Goal: Browse casually: Explore the website without a specific task or goal

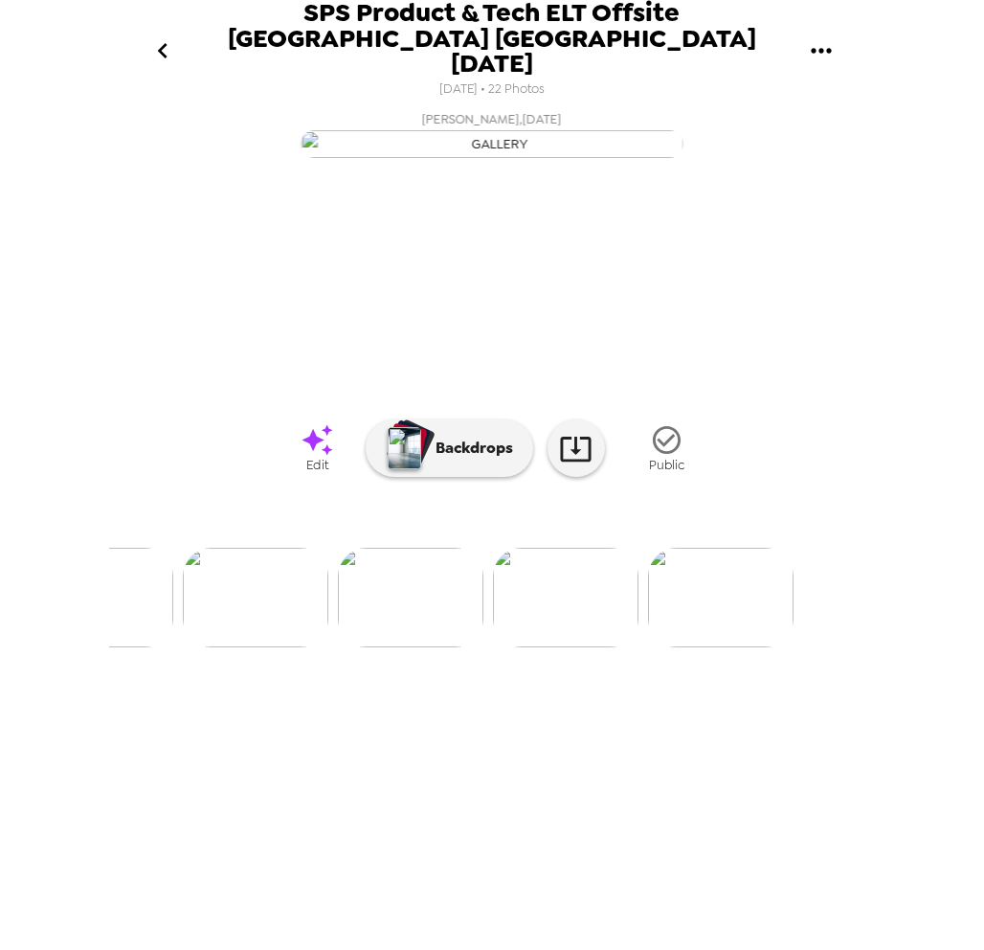
scroll to position [0, 2911]
click at [685, 647] on img at bounding box center [683, 598] width 146 height 100
click at [250, 647] on div at bounding box center [492, 565] width 766 height 163
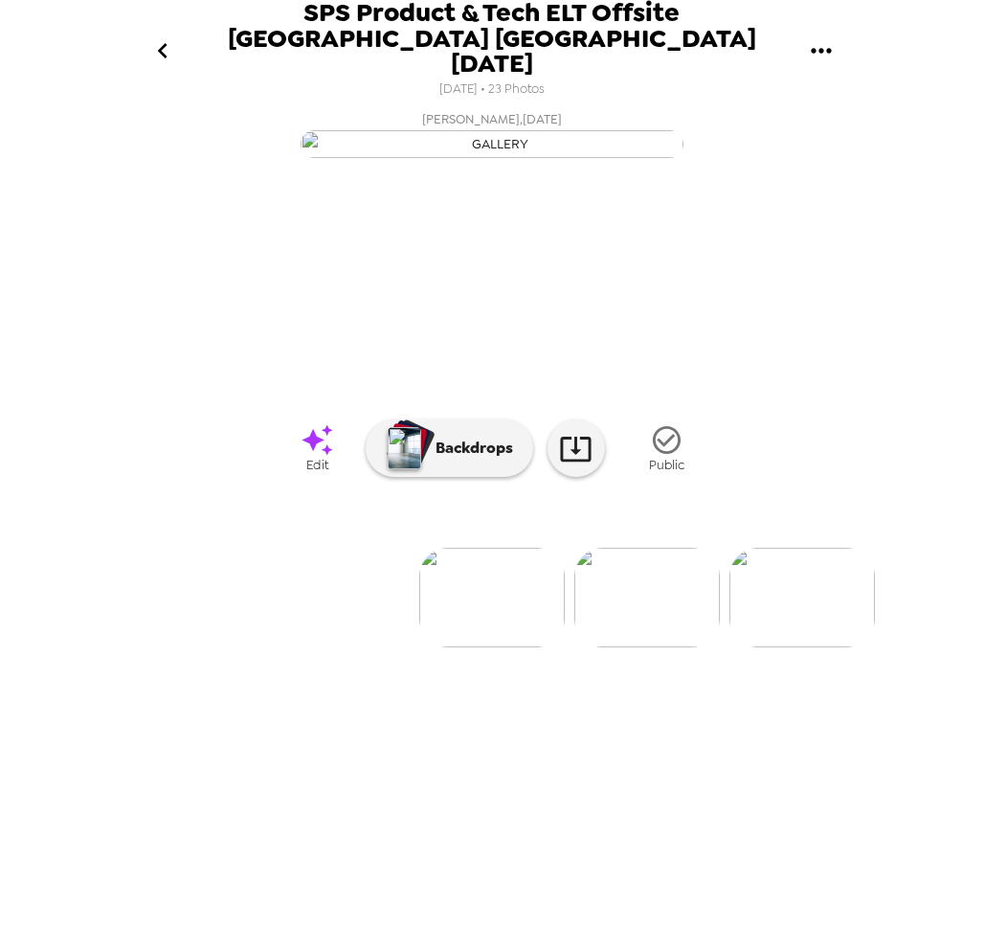
click at [803, 647] on img at bounding box center [802, 598] width 146 height 100
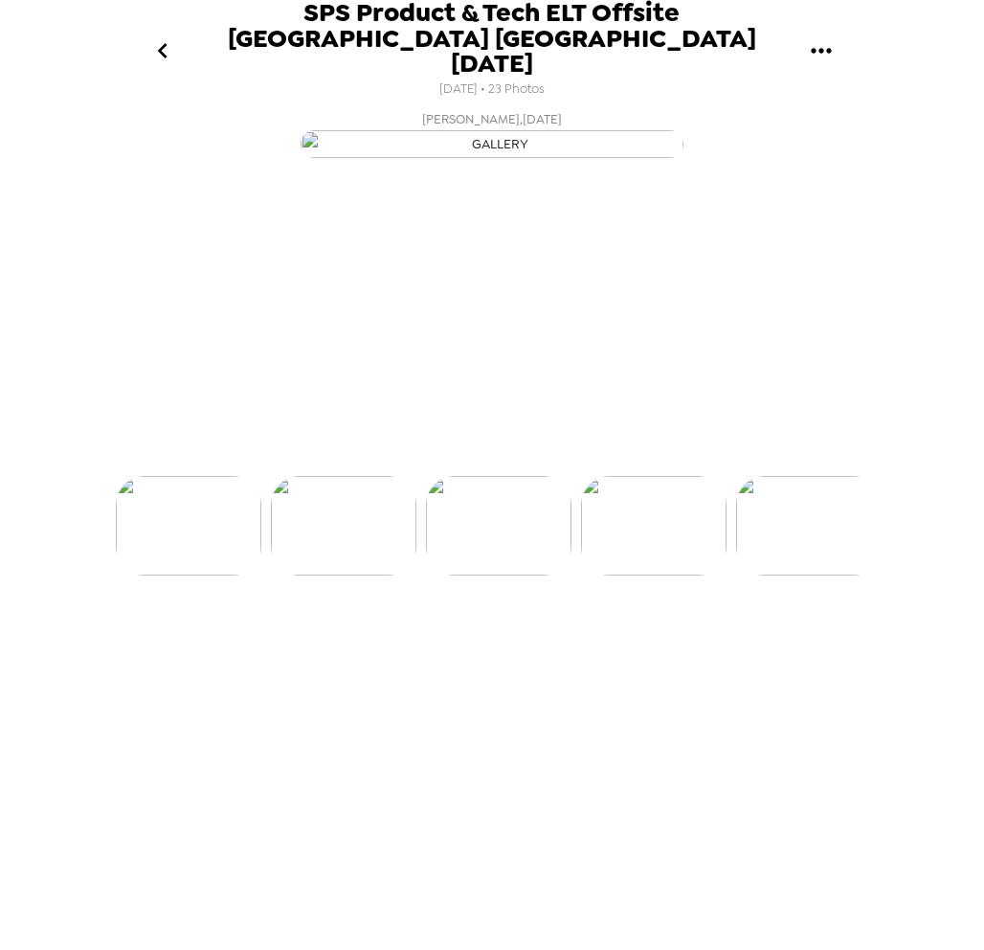
scroll to position [0, 309]
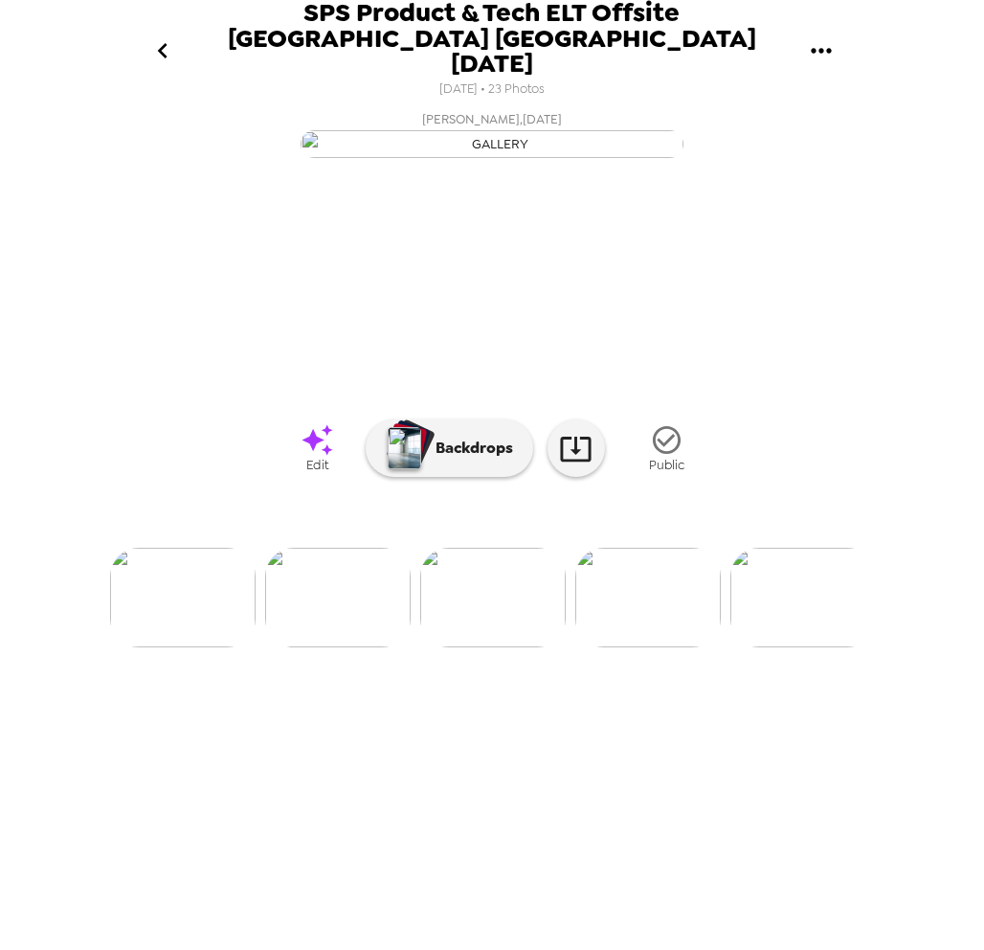
click at [213, 647] on img at bounding box center [183, 598] width 146 height 100
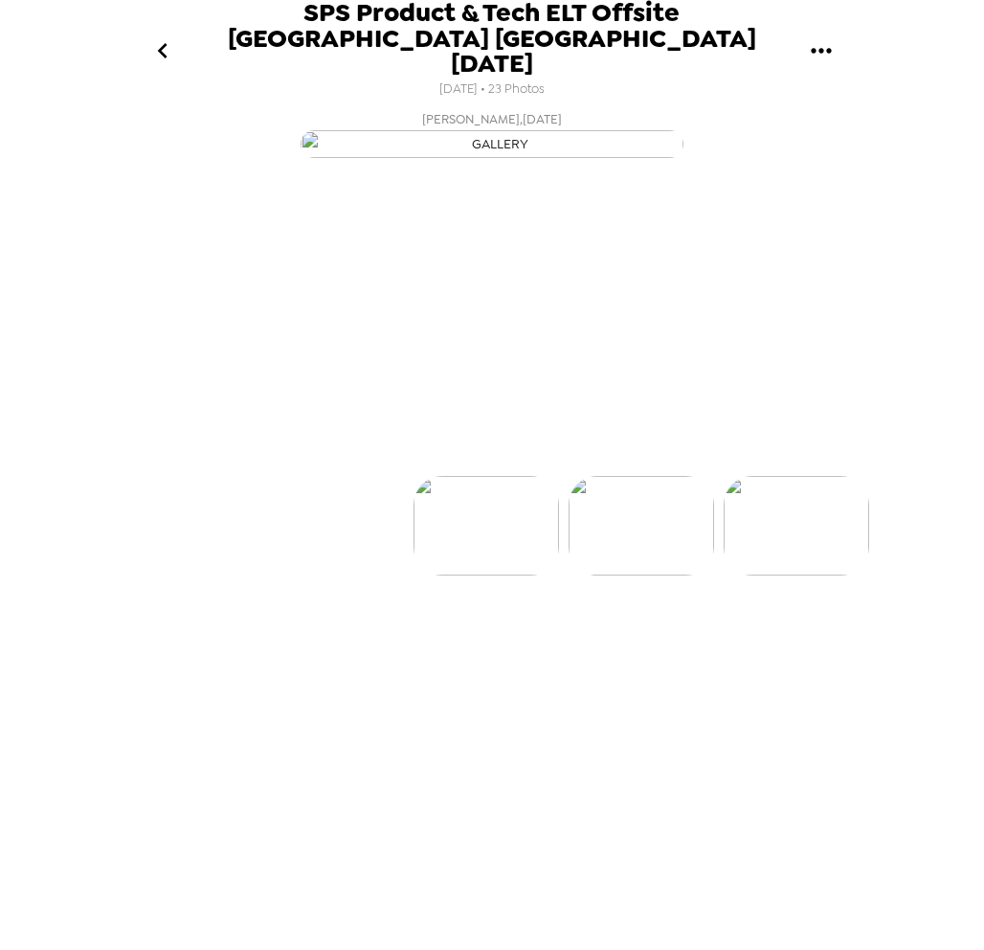
scroll to position [0, 0]
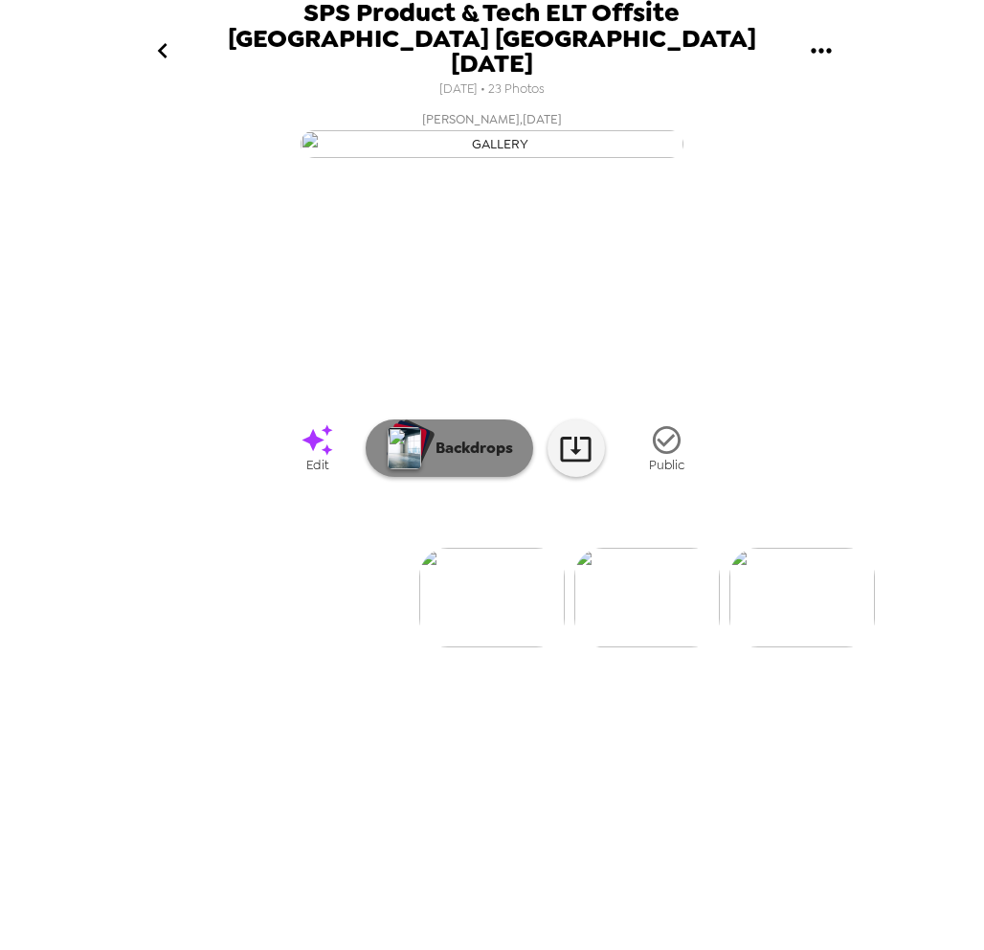
click at [449, 459] on p "Backdrops" at bounding box center [469, 448] width 87 height 23
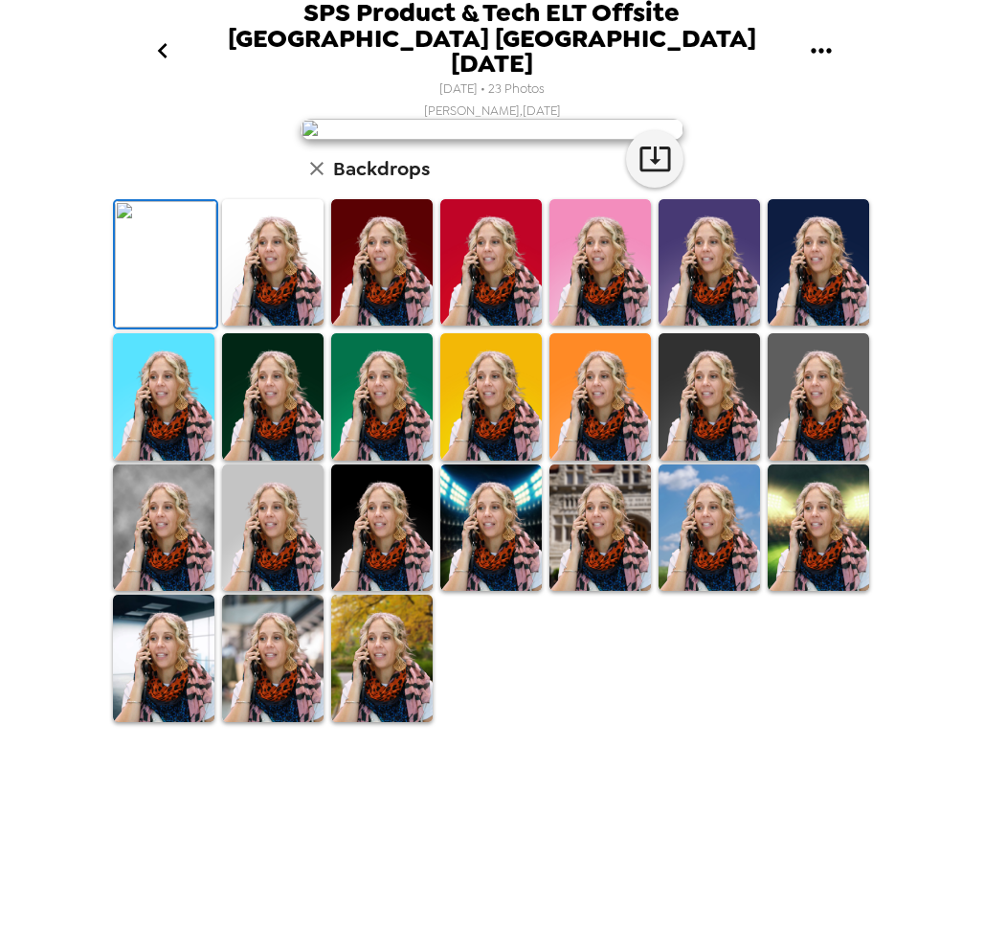
click at [315, 180] on icon "button" at bounding box center [316, 168] width 23 height 23
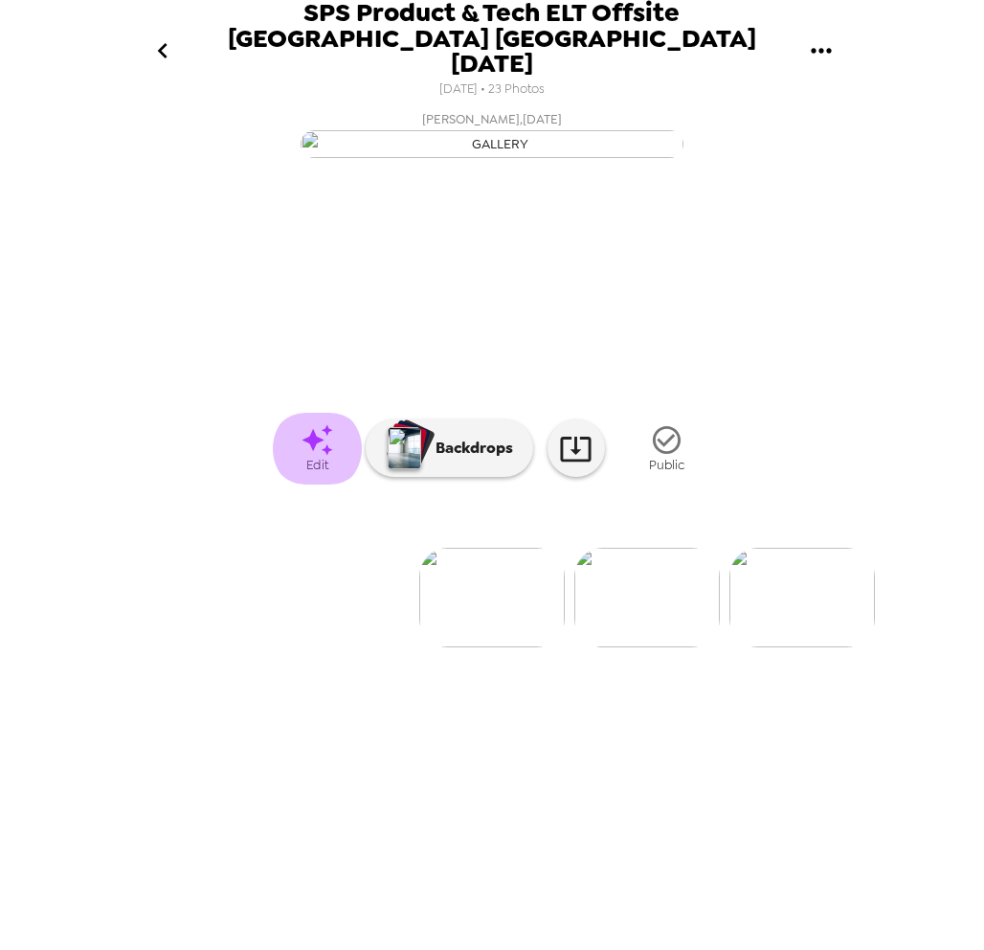
click at [325, 456] on icon at bounding box center [317, 440] width 31 height 31
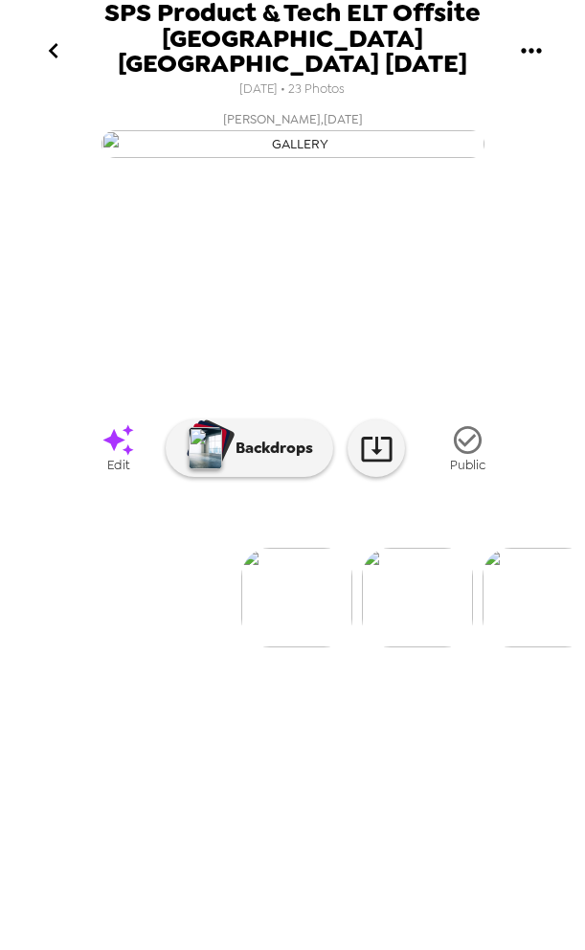
click at [60, 39] on icon "go back" at bounding box center [53, 50] width 31 height 31
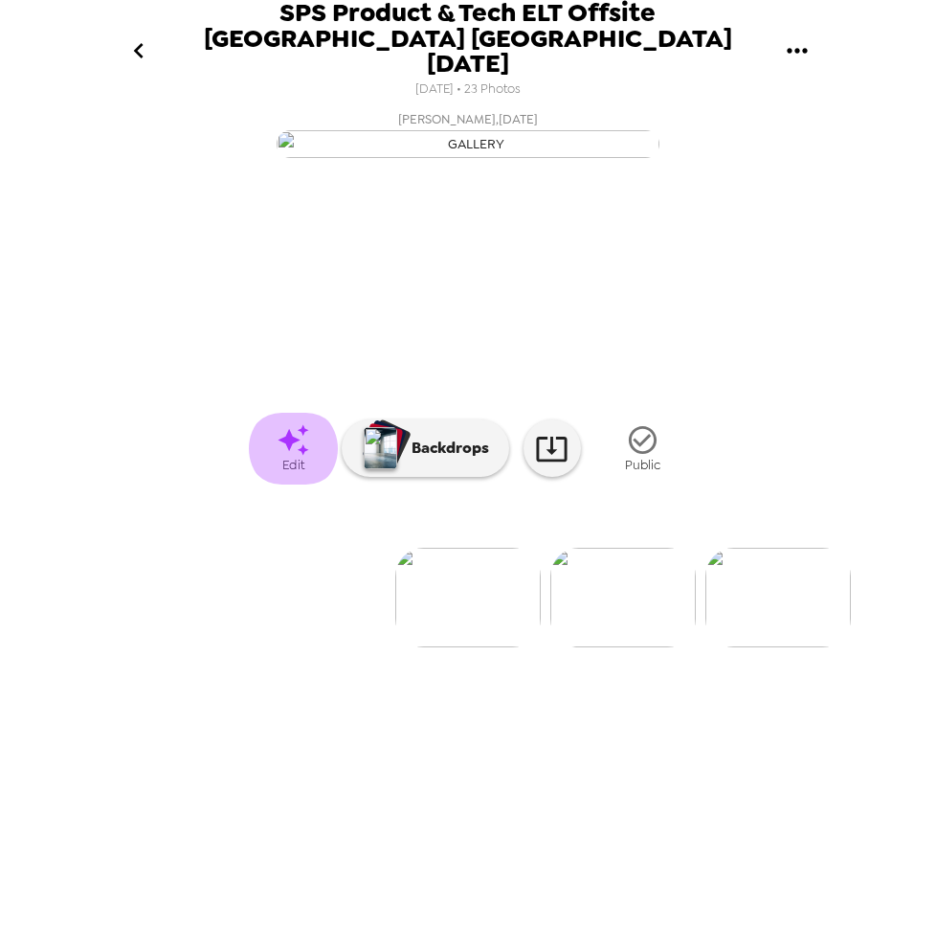
click at [298, 457] on icon at bounding box center [294, 440] width 34 height 34
click at [632, 647] on img at bounding box center [623, 598] width 146 height 100
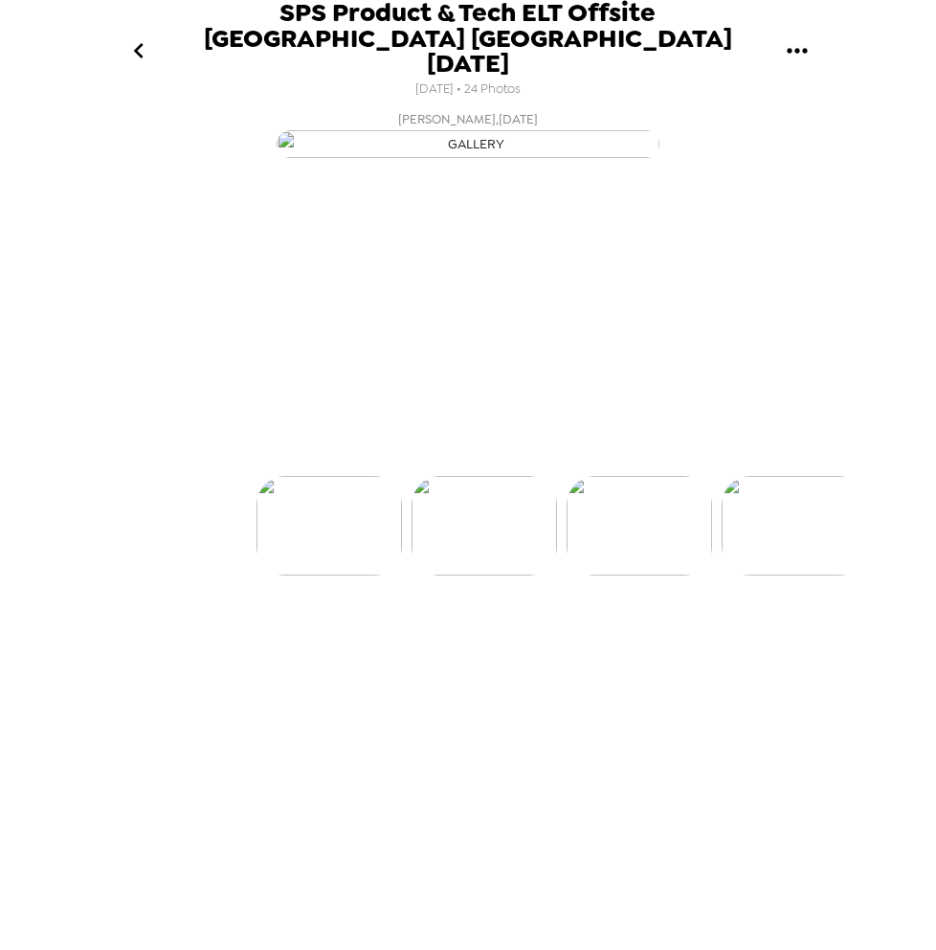
scroll to position [0, 154]
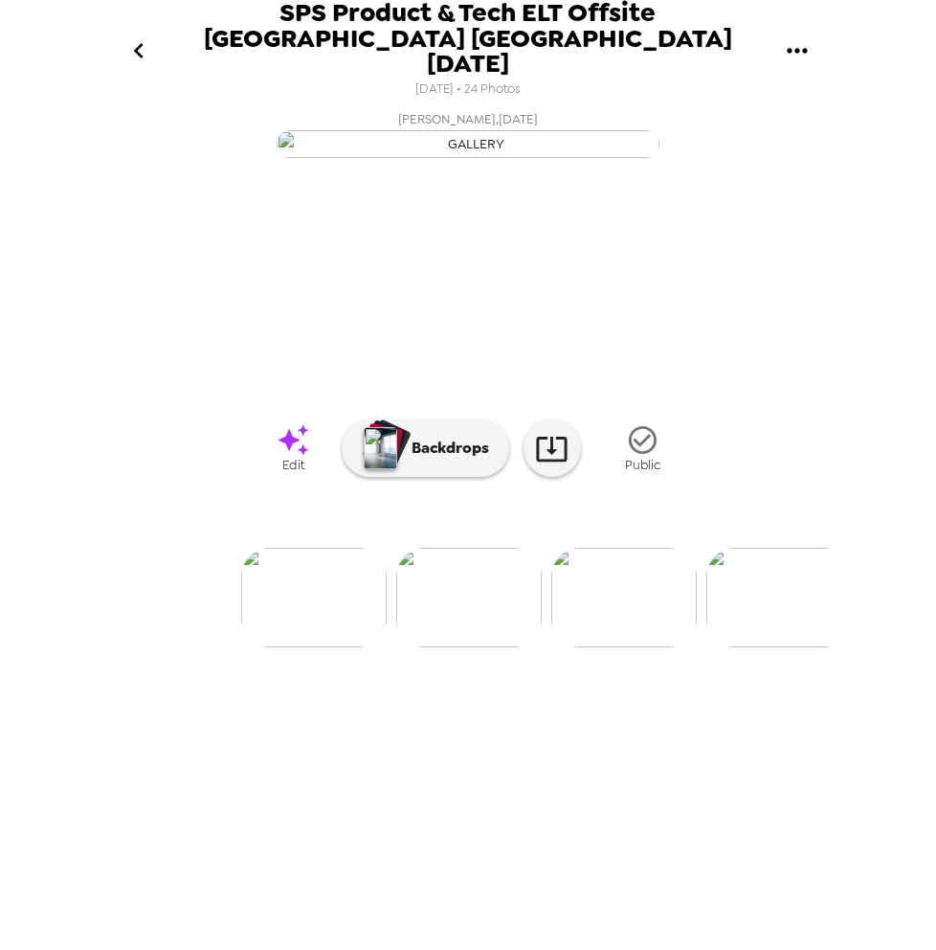
click at [334, 647] on img at bounding box center [314, 598] width 146 height 100
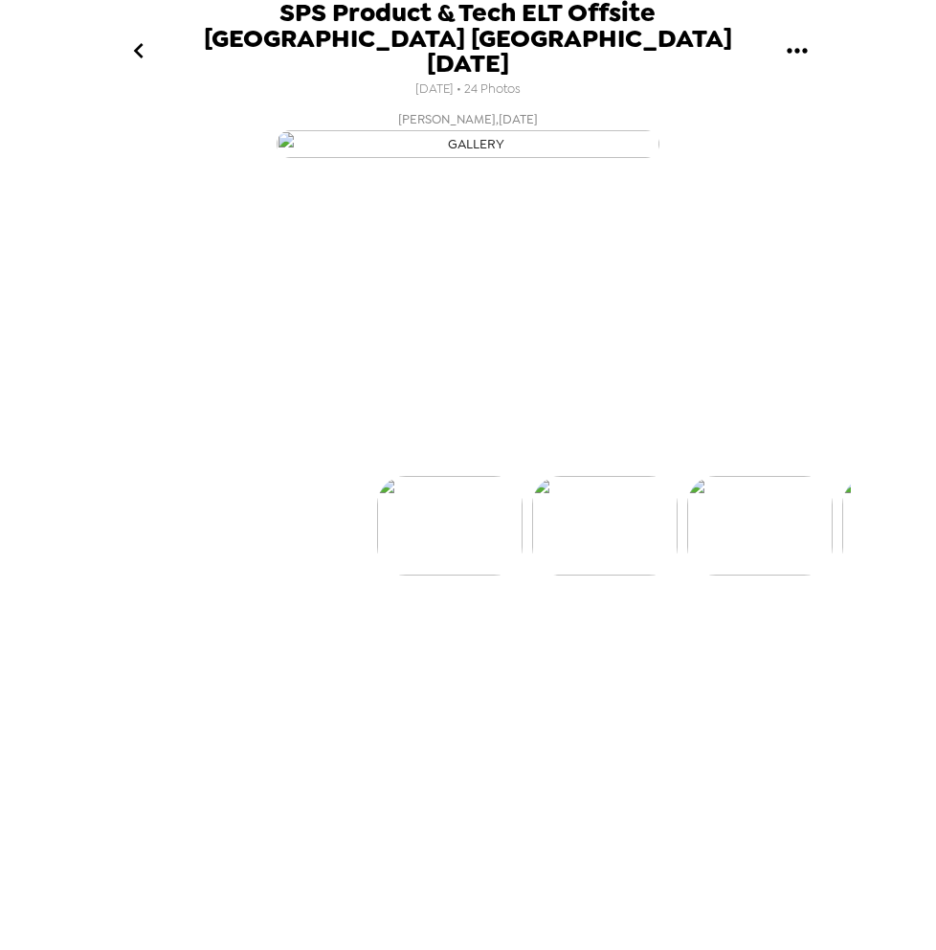
scroll to position [0, 0]
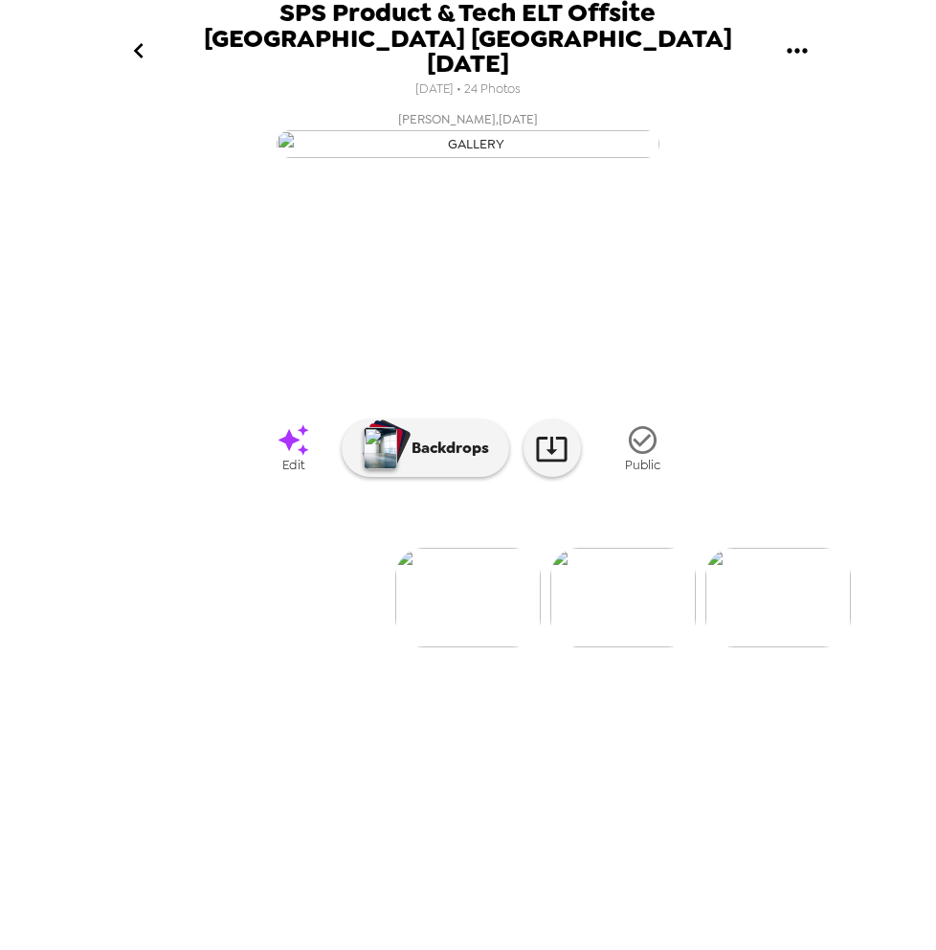
click at [615, 647] on img at bounding box center [623, 598] width 146 height 100
click at [334, 647] on img at bounding box center [314, 598] width 146 height 100
